Goal: Contribute content

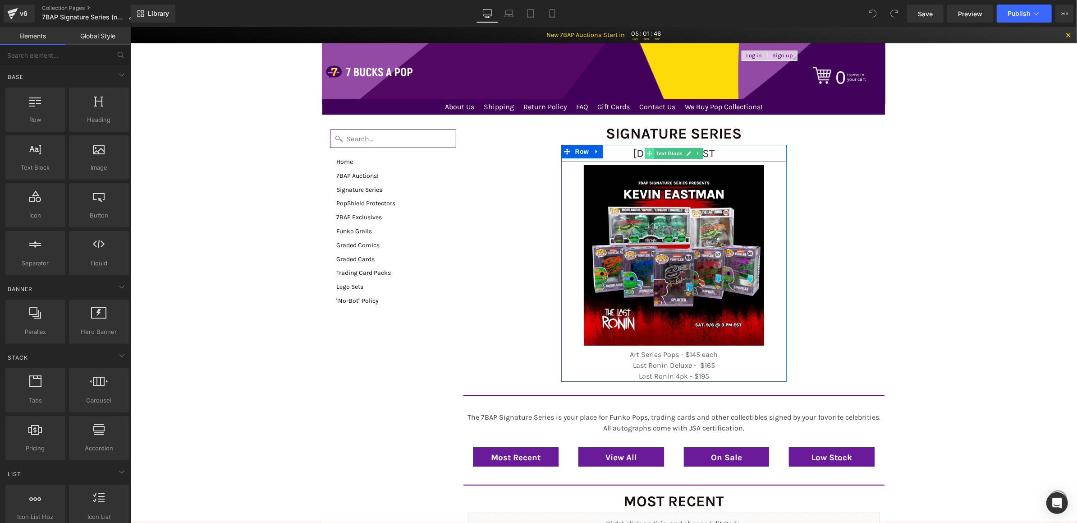
click at [647, 155] on icon at bounding box center [648, 152] width 5 height 5
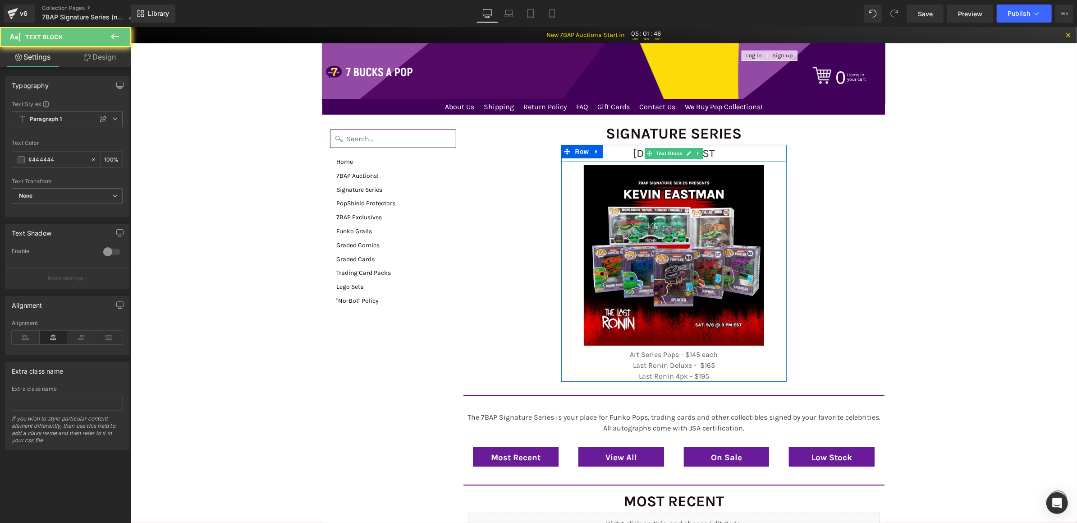
click at [633, 152] on span "[DATE] 3 PM EST" at bounding box center [674, 152] width 82 height 13
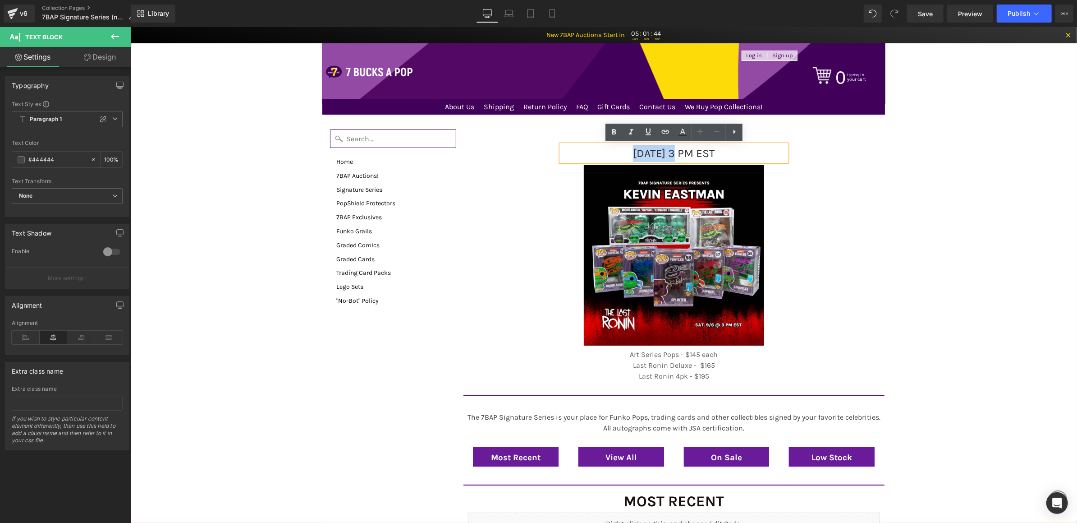
drag, startPoint x: 631, startPoint y: 149, endPoint x: 562, endPoint y: 148, distance: 69.0
click at [562, 149] on p "[DATE] 3 PM EST" at bounding box center [673, 152] width 225 height 17
click at [694, 154] on span "[DATE] 3 PM EST" at bounding box center [674, 152] width 82 height 13
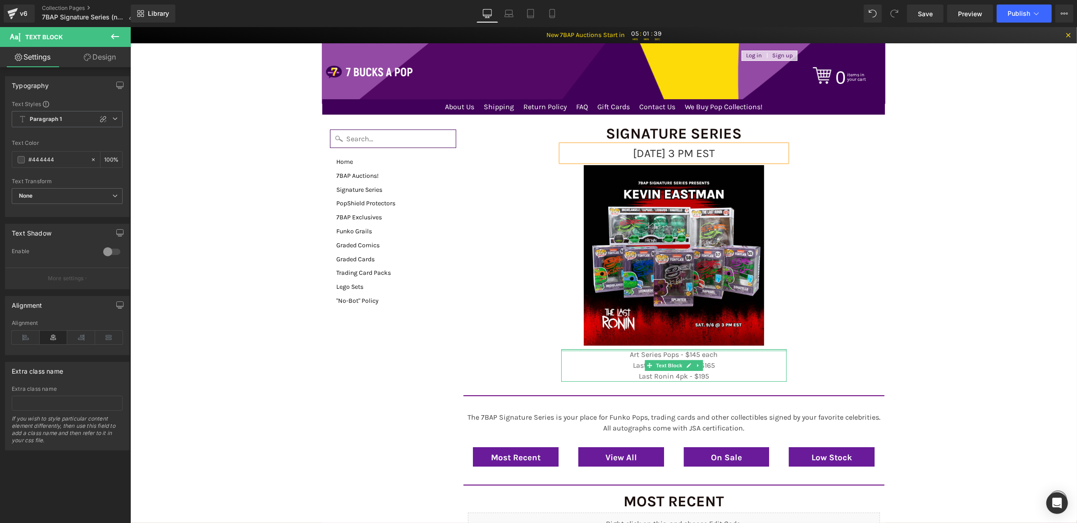
click at [669, 358] on p "Art Series Pops - $145 each" at bounding box center [673, 353] width 225 height 11
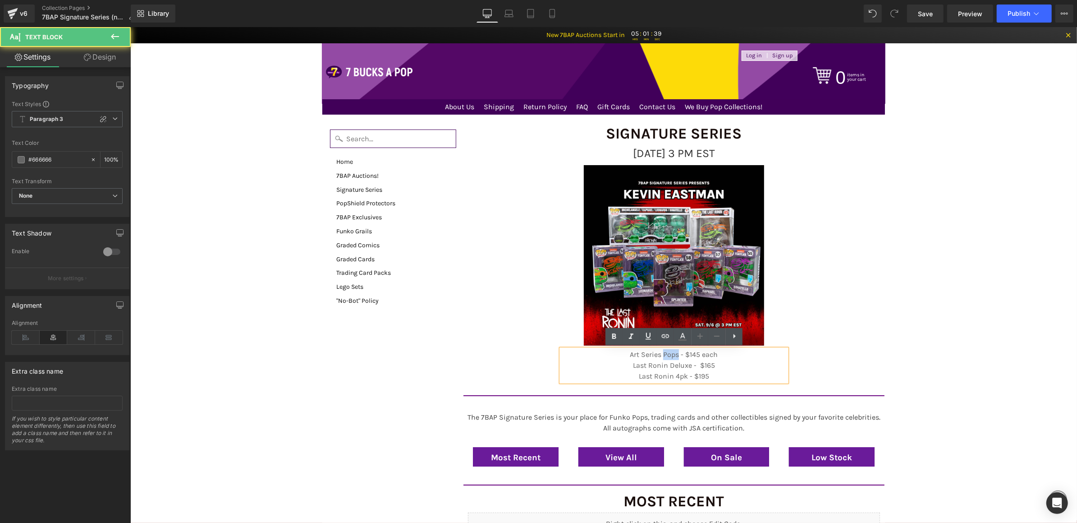
click at [669, 358] on p "Art Series Pops - $145 each" at bounding box center [673, 353] width 225 height 11
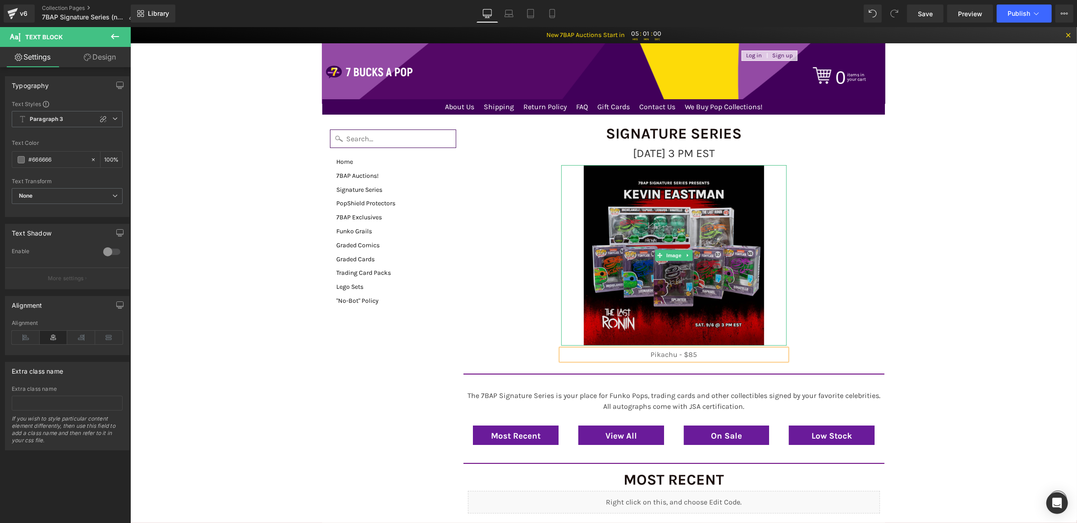
click at [625, 272] on img at bounding box center [673, 255] width 180 height 180
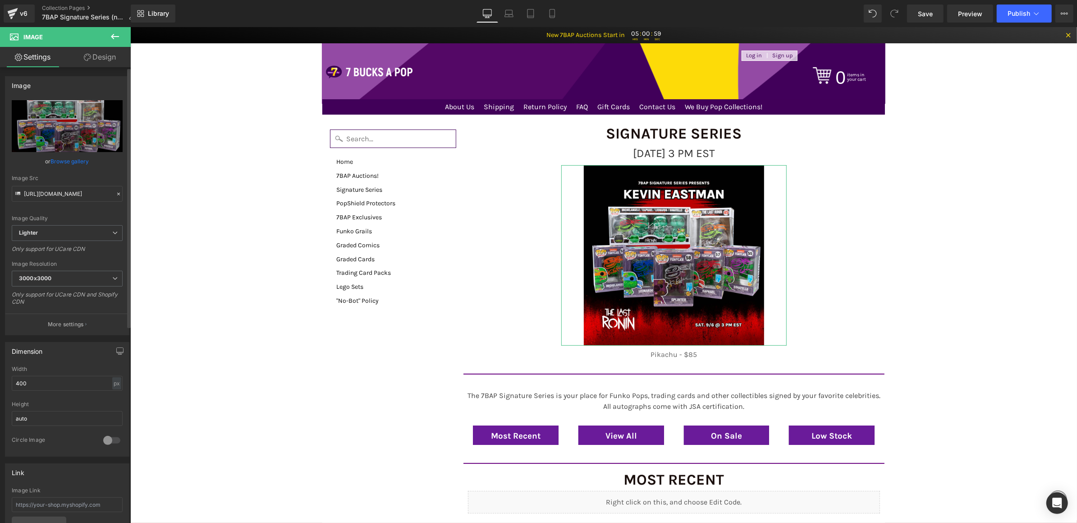
click at [59, 158] on link "Browse gallery" at bounding box center [70, 161] width 38 height 16
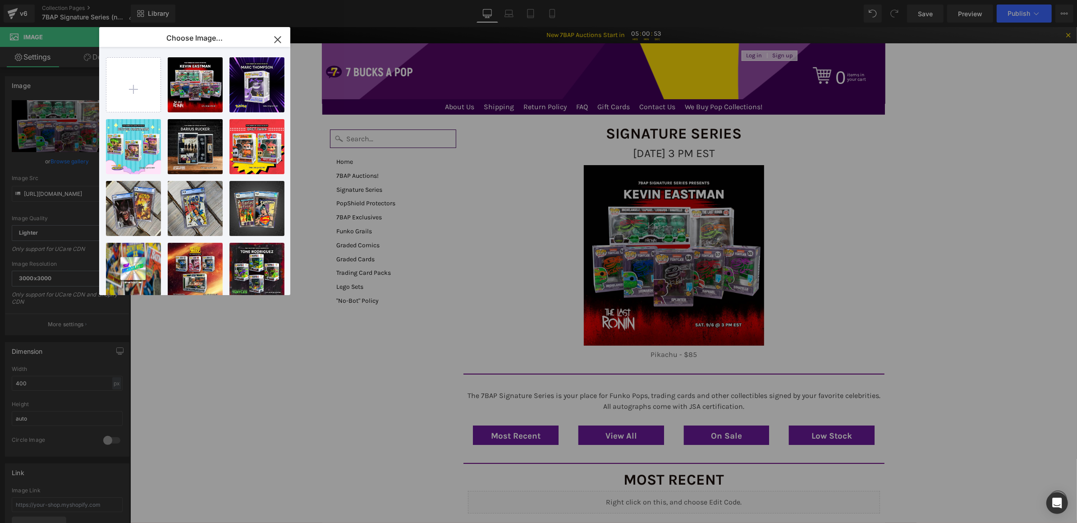
type input "C:\fakepath\9_9_SS_Web.png"
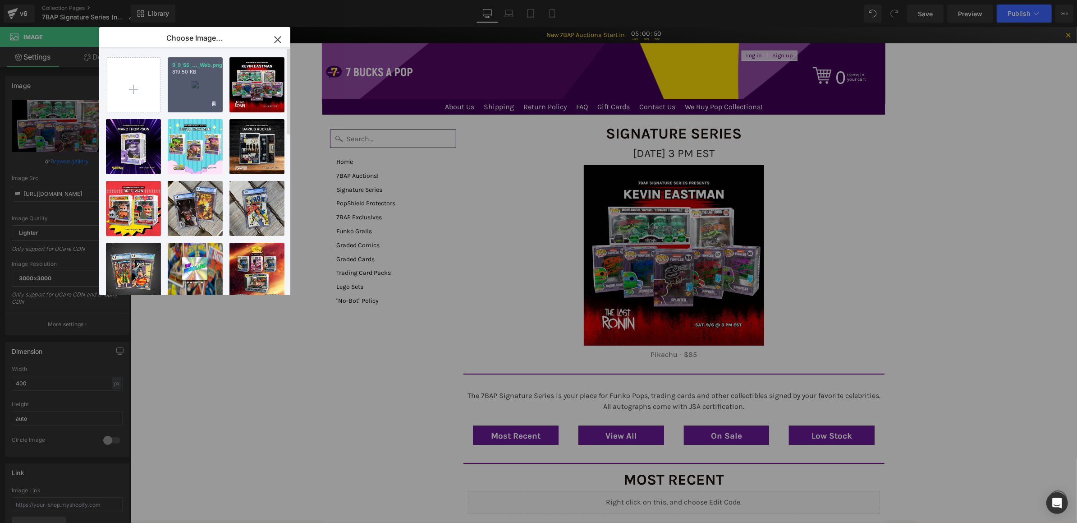
click at [193, 96] on div "9_9_SS_..._Web.png 819.50 KB" at bounding box center [195, 84] width 55 height 55
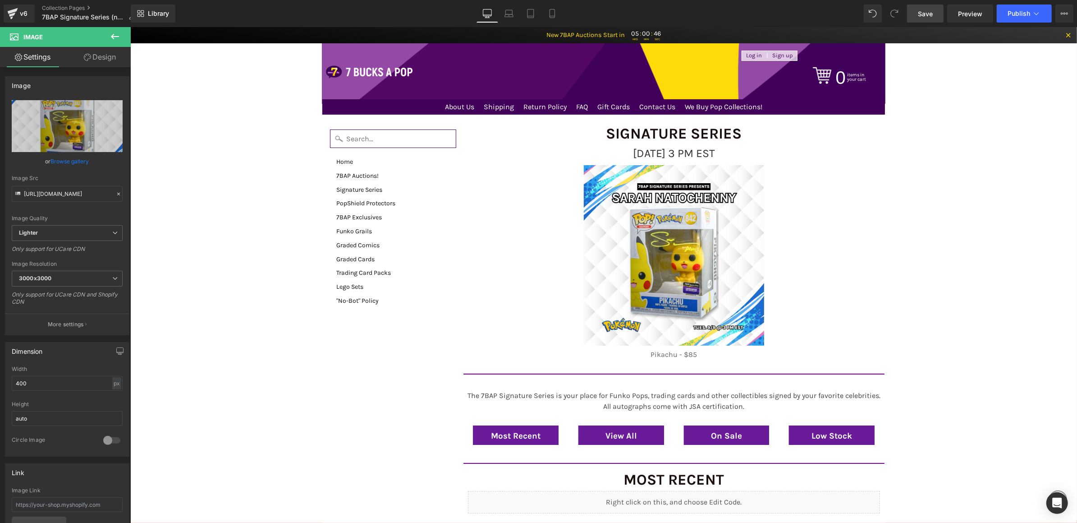
click at [923, 15] on span "Save" at bounding box center [925, 13] width 15 height 9
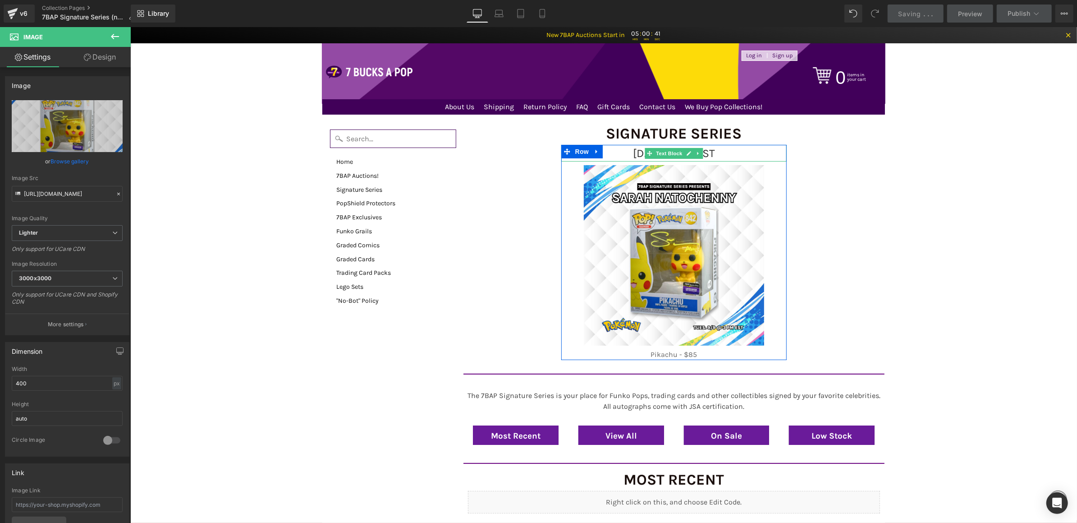
click at [693, 151] on link at bounding box center [697, 152] width 9 height 11
click at [633, 152] on span "[DATE] 3 PM EST" at bounding box center [674, 152] width 82 height 13
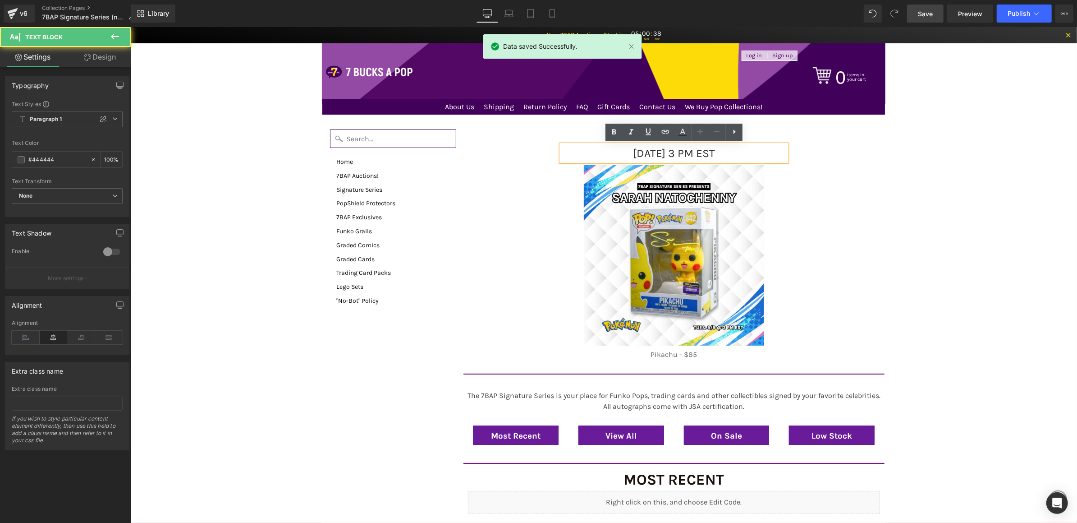
drag, startPoint x: 697, startPoint y: 149, endPoint x: 689, endPoint y: 149, distance: 7.2
click at [689, 149] on span "[DATE] 3 PM EST" at bounding box center [674, 152] width 82 height 13
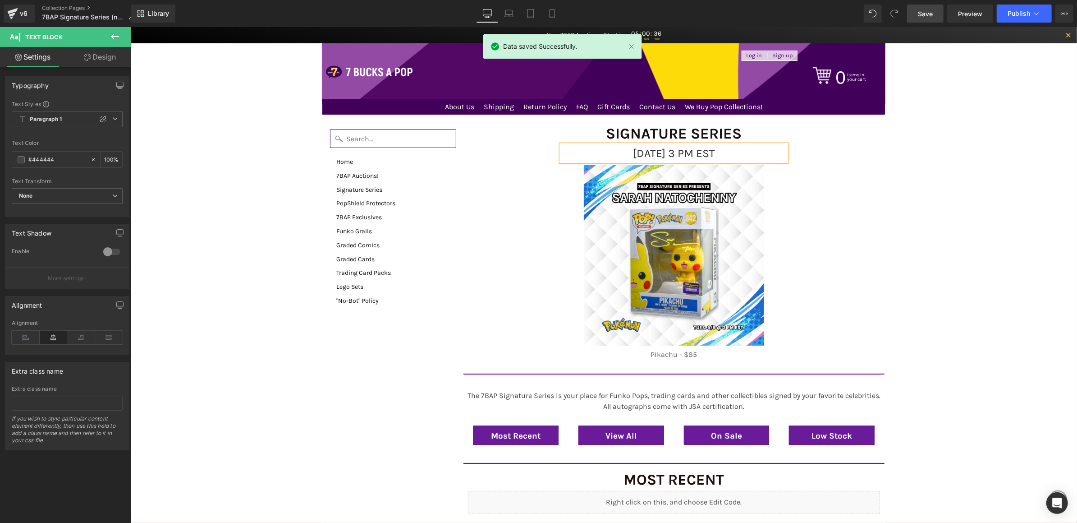
click at [926, 12] on span "Save" at bounding box center [925, 13] width 15 height 9
click at [1007, 12] on button "Publish" at bounding box center [1024, 14] width 55 height 18
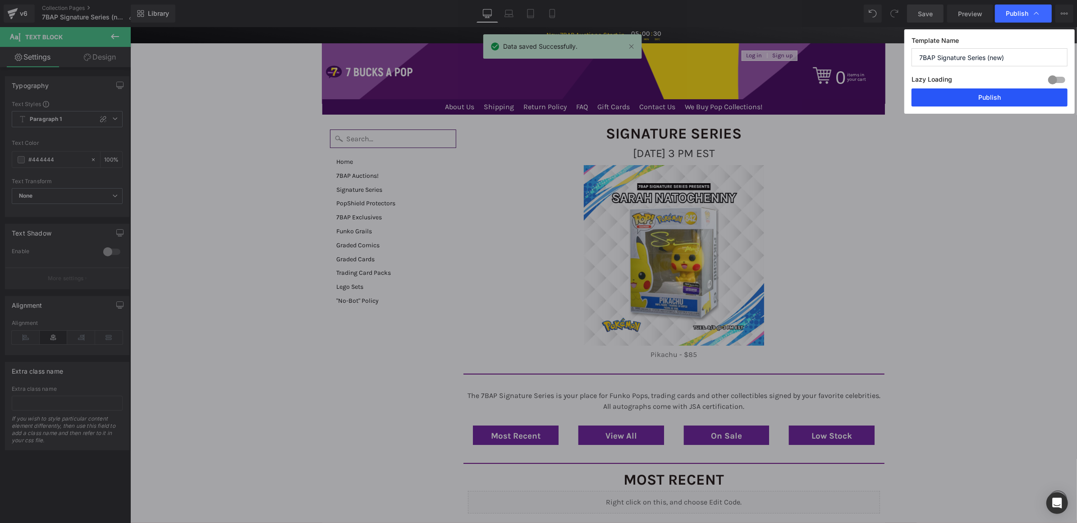
click at [936, 99] on button "Publish" at bounding box center [990, 97] width 156 height 18
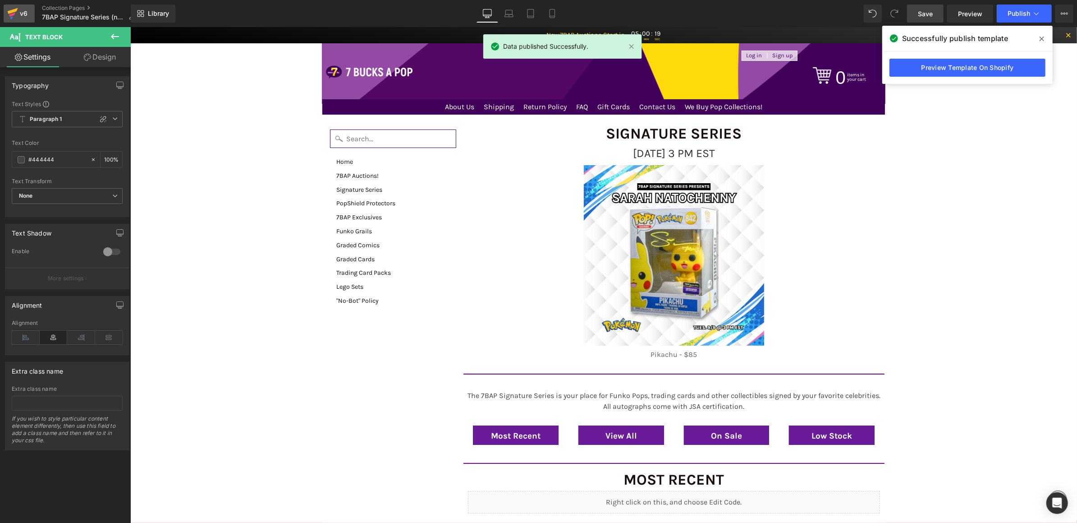
click at [10, 8] on icon at bounding box center [12, 13] width 11 height 23
